Goal: Information Seeking & Learning: Find specific fact

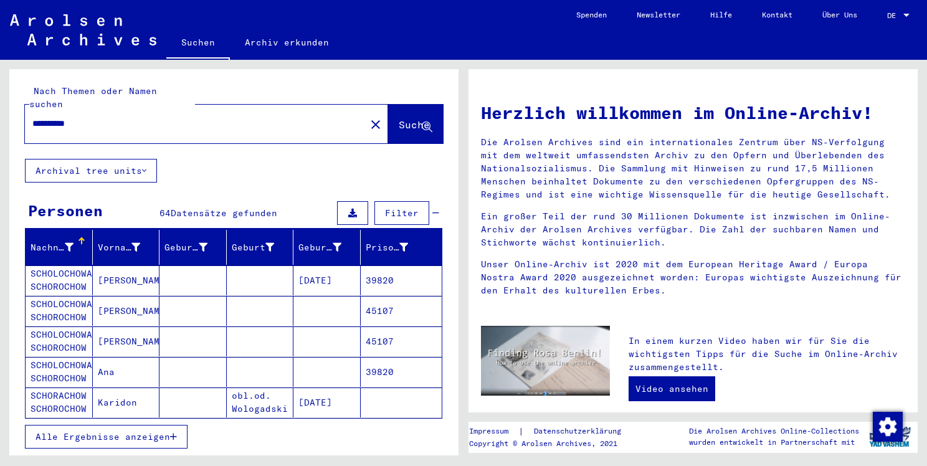
click at [176, 432] on icon "button" at bounding box center [173, 436] width 7 height 9
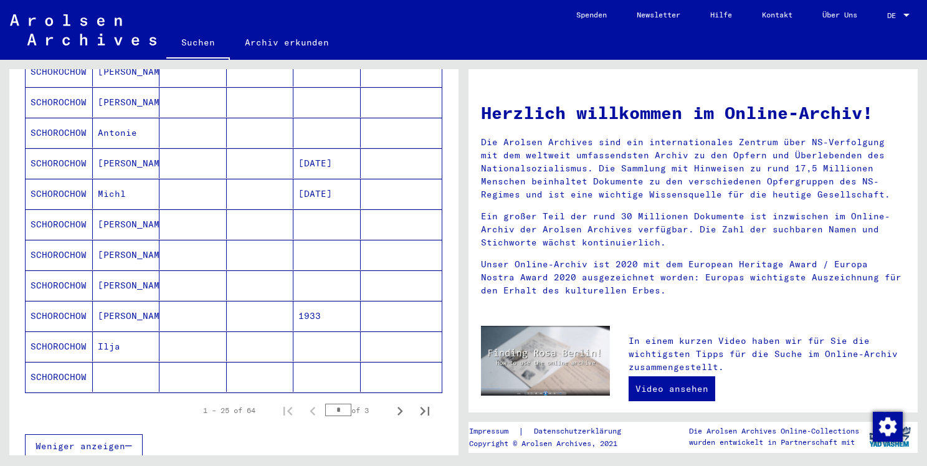
scroll to position [642, 0]
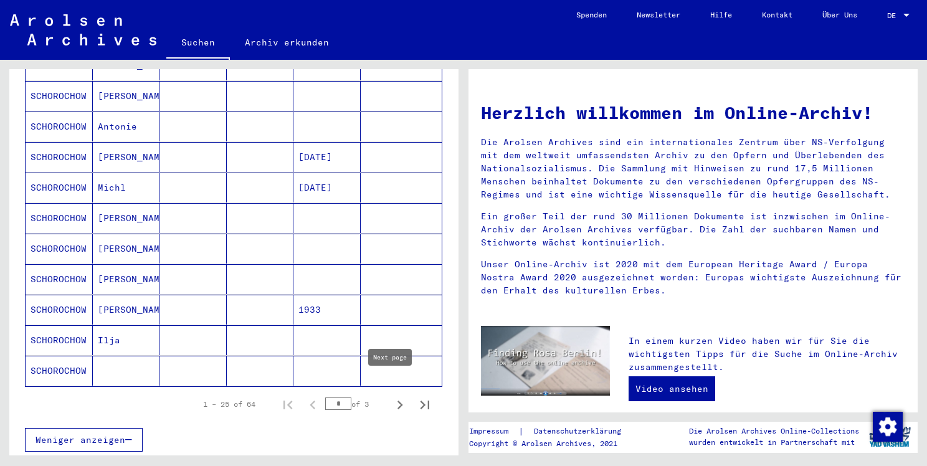
click at [392, 396] on icon "Next page" at bounding box center [399, 404] width 17 height 17
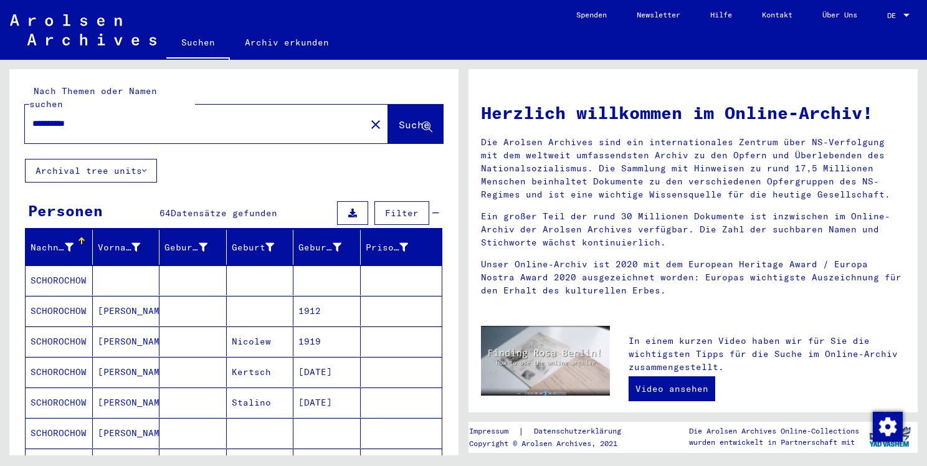
scroll to position [827, 0]
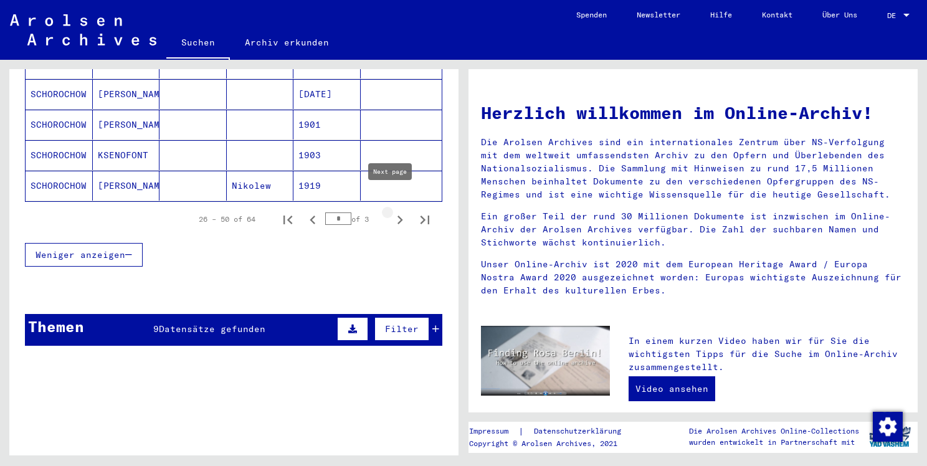
click at [391, 211] on icon "Next page" at bounding box center [399, 219] width 17 height 17
type input "*"
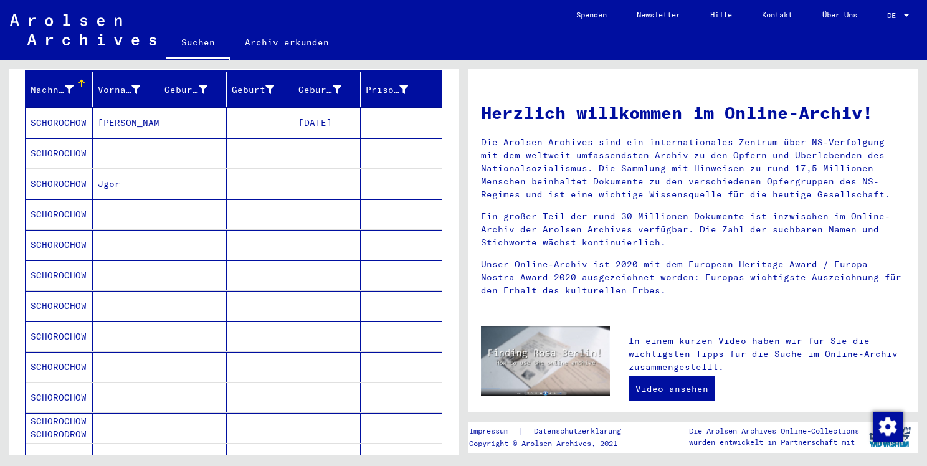
scroll to position [307, 0]
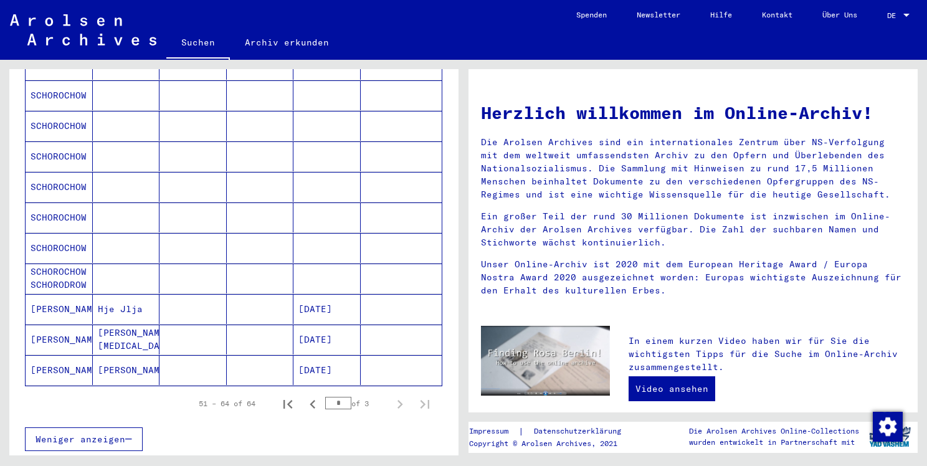
click at [161, 233] on mat-cell at bounding box center [192, 248] width 67 height 30
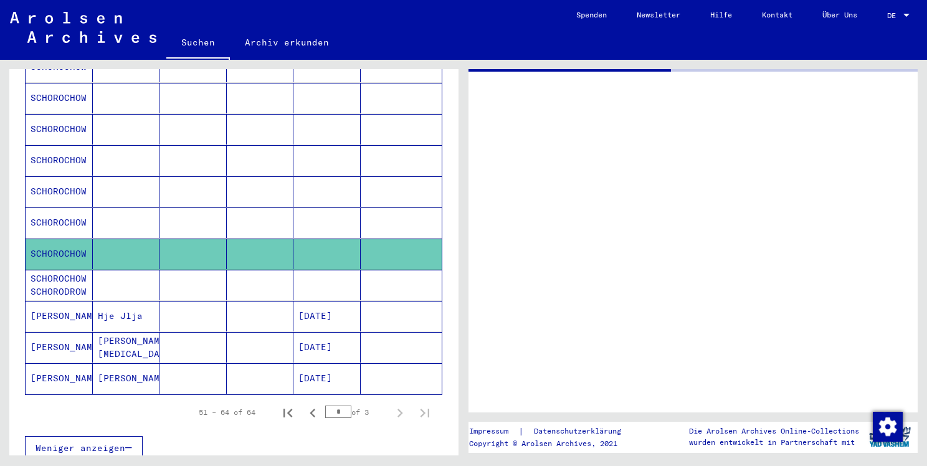
scroll to position [310, 0]
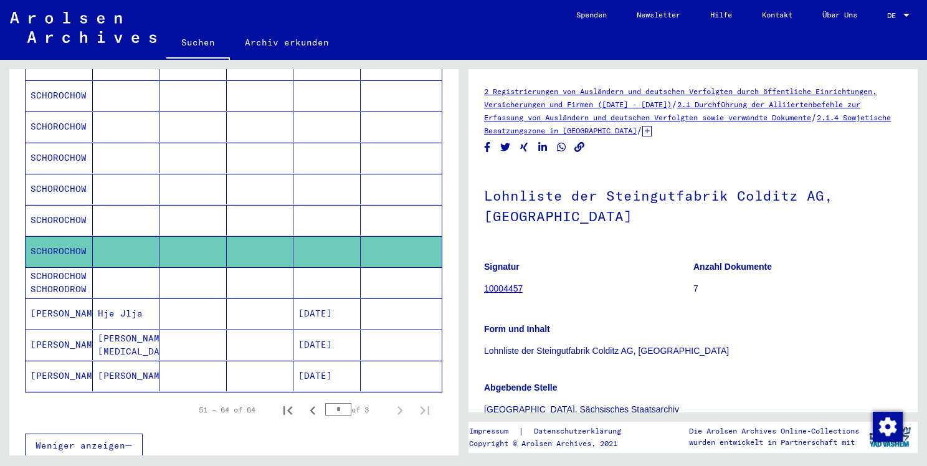
click at [112, 205] on mat-cell at bounding box center [126, 220] width 67 height 31
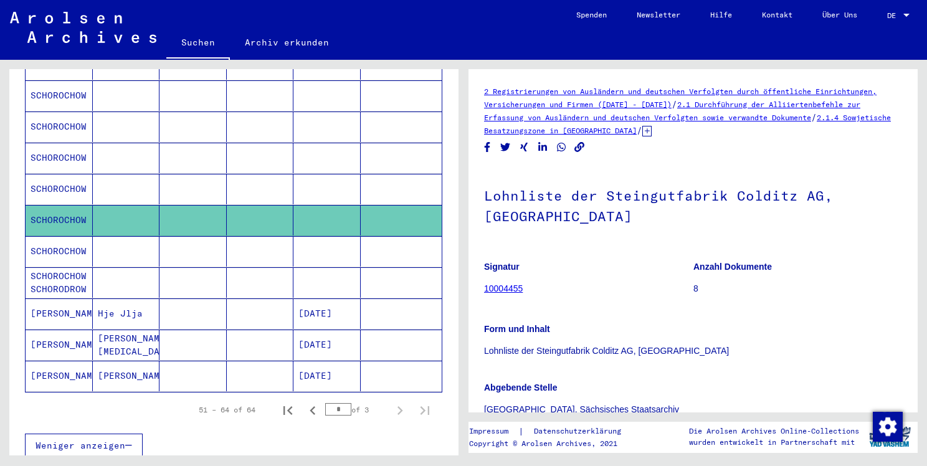
click at [130, 174] on mat-cell at bounding box center [126, 189] width 67 height 31
